Goal: Contribute content: Add original content to the website for others to see

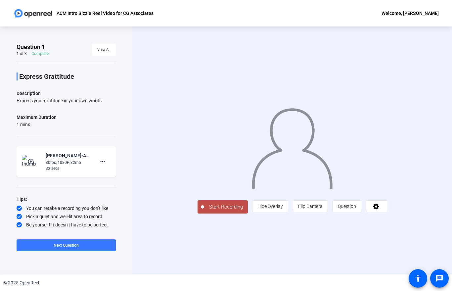
click at [204, 211] on span "Start Recording" at bounding box center [226, 207] width 44 height 8
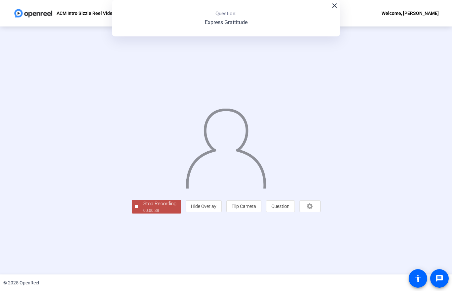
click at [143, 214] on div "00:00:38" at bounding box center [159, 211] width 33 height 6
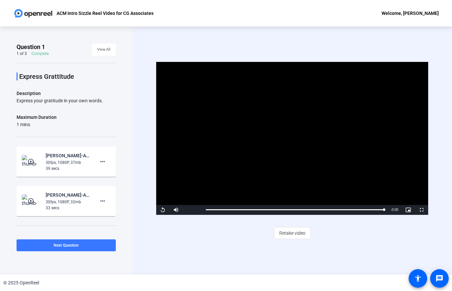
click at [186, 256] on div "Video Player is loading. Play Video Replay Mute Current Time 0:38 / Duration 0:…" at bounding box center [292, 150] width 320 height 248
click at [292, 231] on span "Retake video" at bounding box center [292, 233] width 26 height 13
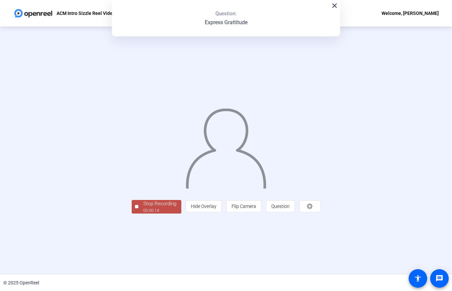
click at [143, 214] on div "00:00:14" at bounding box center [159, 211] width 33 height 6
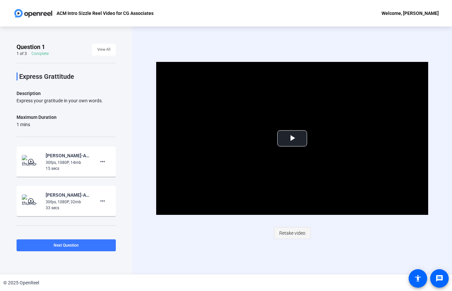
click at [291, 232] on span "Retake video" at bounding box center [292, 233] width 26 height 13
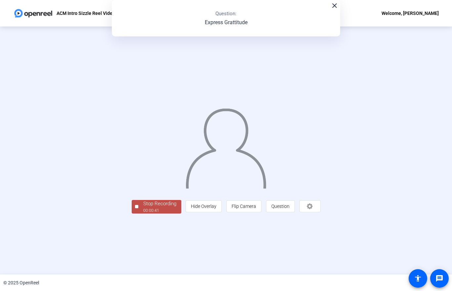
click at [143, 214] on div "00:00:41" at bounding box center [159, 211] width 33 height 6
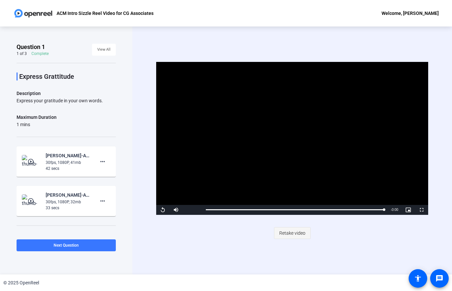
click at [291, 233] on span "Retake video" at bounding box center [292, 233] width 26 height 13
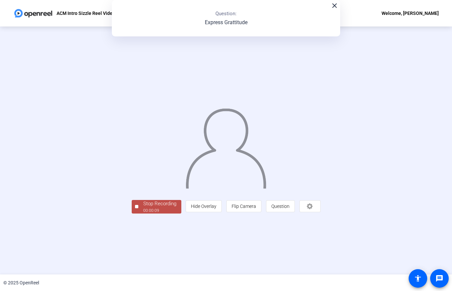
click at [143, 214] on div "00:00:09" at bounding box center [159, 211] width 33 height 6
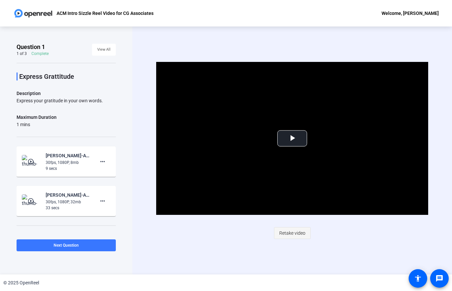
click at [294, 229] on span "Retake video" at bounding box center [292, 233] width 26 height 13
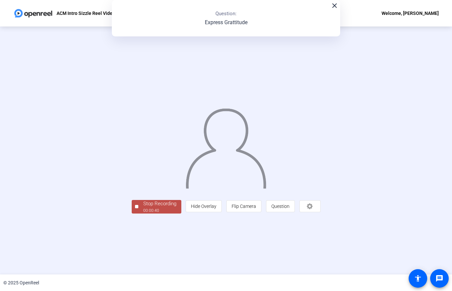
click at [143, 208] on div "Stop Recording" at bounding box center [159, 204] width 33 height 8
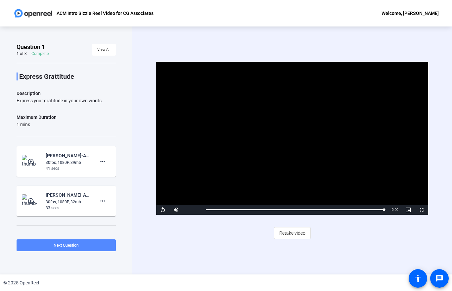
click at [59, 248] on span at bounding box center [66, 245] width 99 height 16
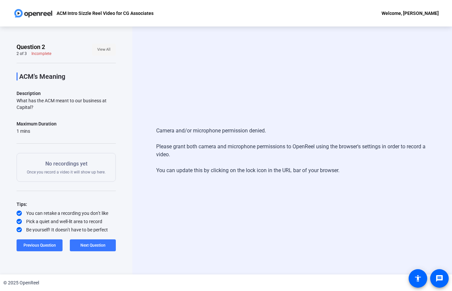
click at [105, 54] on span "View All" at bounding box center [103, 50] width 13 height 10
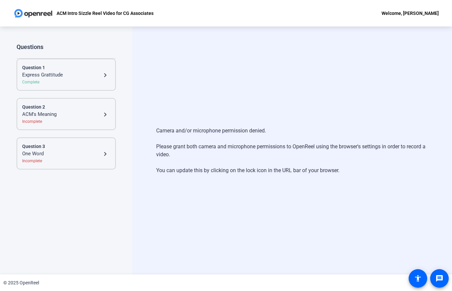
click at [33, 155] on div "One Word" at bounding box center [61, 154] width 79 height 8
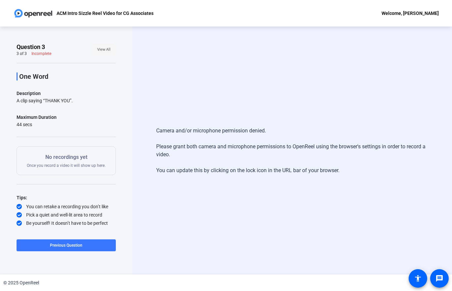
click at [99, 51] on span "View All" at bounding box center [103, 50] width 13 height 10
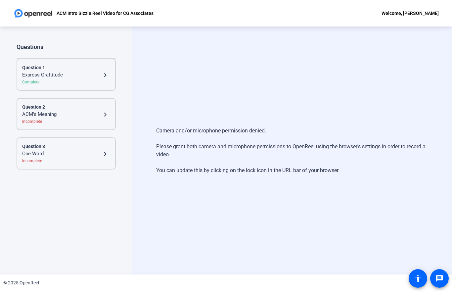
click at [27, 74] on div "Express Grattitude" at bounding box center [61, 75] width 79 height 8
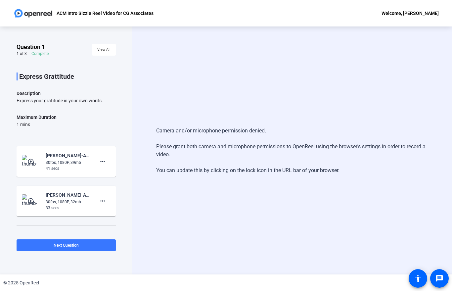
click at [54, 162] on div "30fps, 1080P, 39mb" at bounding box center [68, 163] width 44 height 6
click at [95, 158] on span at bounding box center [103, 162] width 16 height 16
click at [102, 175] on span "Delete clip" at bounding box center [113, 175] width 26 height 8
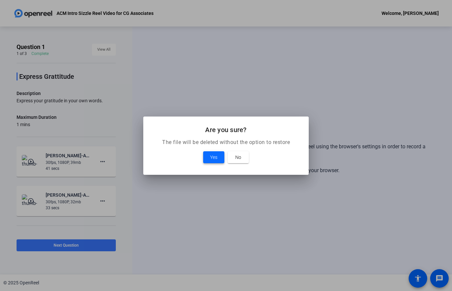
click at [217, 159] on span "Yes" at bounding box center [213, 157] width 7 height 8
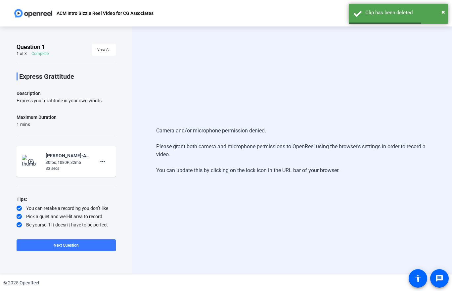
click at [56, 160] on div "30fps, 1080P, 32mb" at bounding box center [68, 163] width 44 height 6
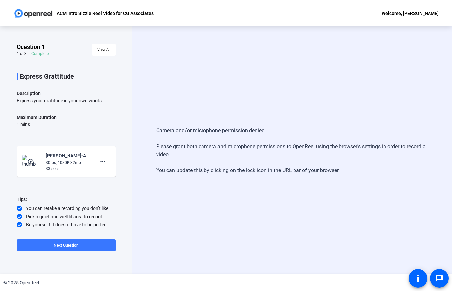
click at [31, 160] on mat-icon "play_circle_outline" at bounding box center [31, 161] width 8 height 7
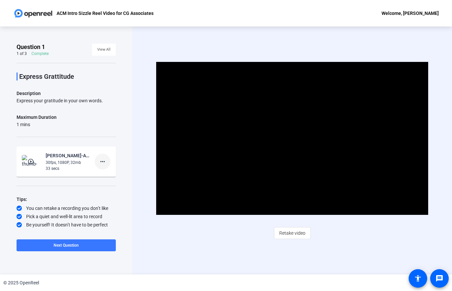
click at [100, 161] on mat-icon "more_horiz" at bounding box center [103, 162] width 8 height 8
click at [106, 174] on span "Delete clip" at bounding box center [113, 175] width 26 height 8
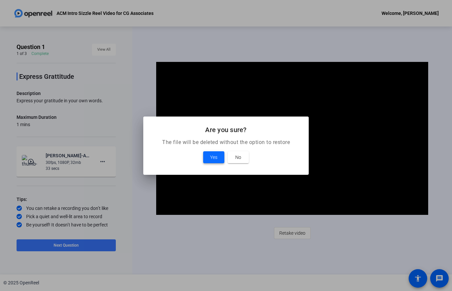
click at [211, 160] on span "Yes" at bounding box center [213, 157] width 7 height 8
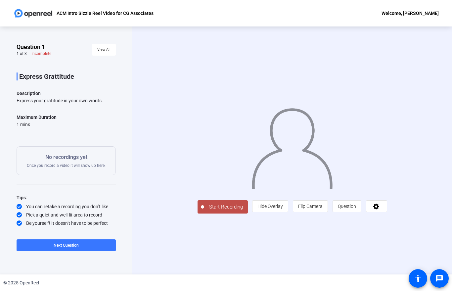
click at [204, 211] on span "Start Recording" at bounding box center [226, 207] width 44 height 8
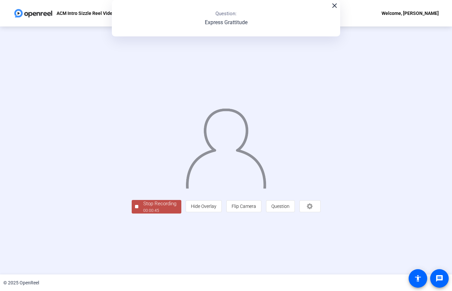
click at [143, 208] on div "Stop Recording" at bounding box center [159, 204] width 33 height 8
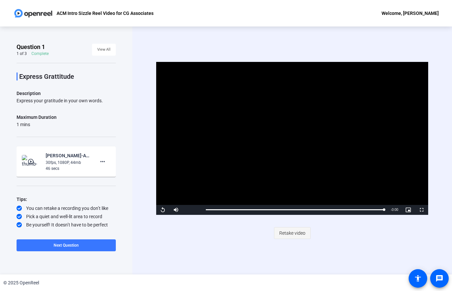
click at [286, 231] on span "Retake video" at bounding box center [292, 233] width 26 height 13
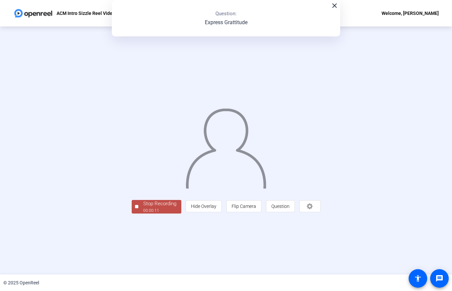
click at [143, 214] on div "00:00:11" at bounding box center [159, 211] width 33 height 6
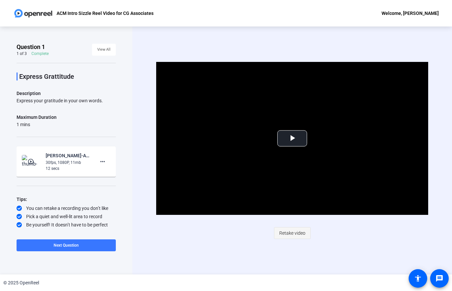
click at [288, 231] on span "Retake video" at bounding box center [292, 233] width 26 height 13
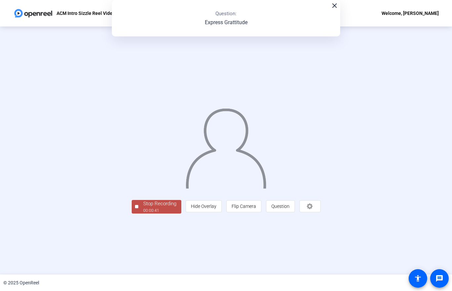
click at [143, 214] on div "00:00:41" at bounding box center [159, 211] width 33 height 6
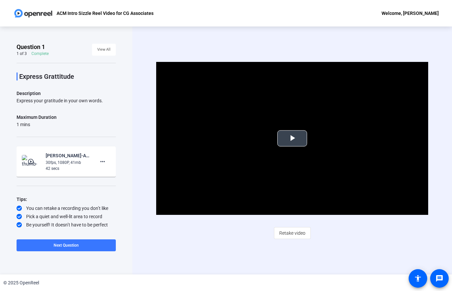
click at [292, 138] on span "Video Player" at bounding box center [292, 138] width 0 height 0
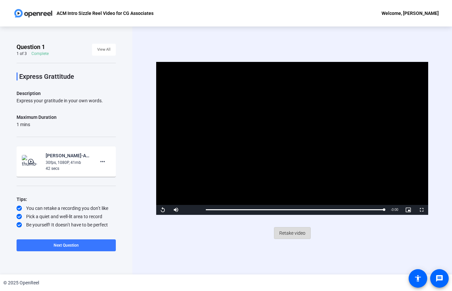
click at [292, 234] on span "Retake video" at bounding box center [292, 233] width 26 height 13
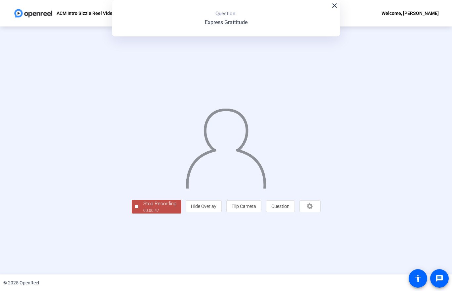
click at [143, 214] on div "00:00:47" at bounding box center [159, 211] width 33 height 6
